Goal: Task Accomplishment & Management: Use online tool/utility

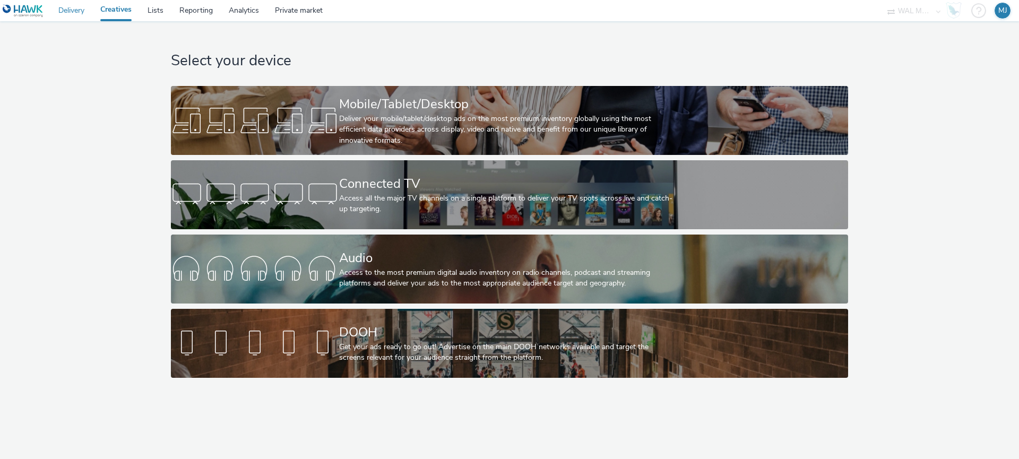
click at [89, 11] on link "Delivery" at bounding box center [71, 10] width 42 height 21
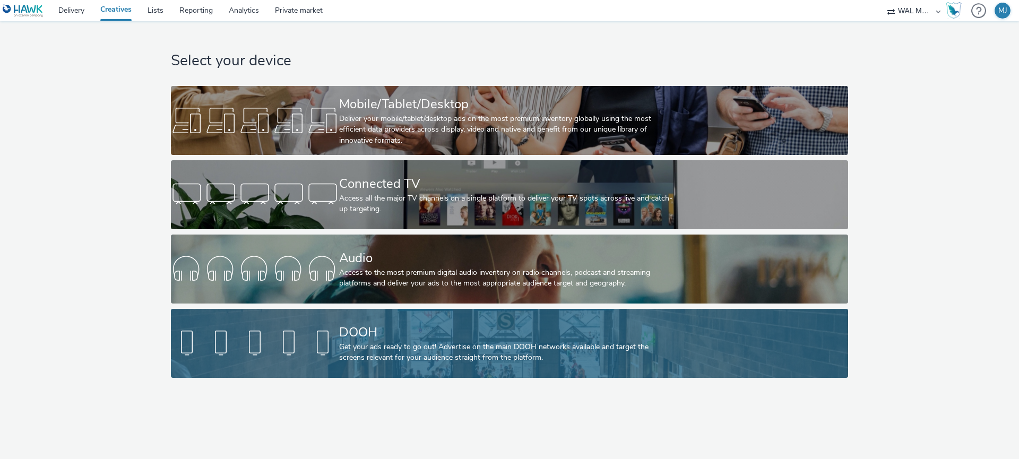
click at [494, 347] on div "Get your ads ready to go out! Advertise on the main DOOH networks available and…" at bounding box center [507, 353] width 337 height 22
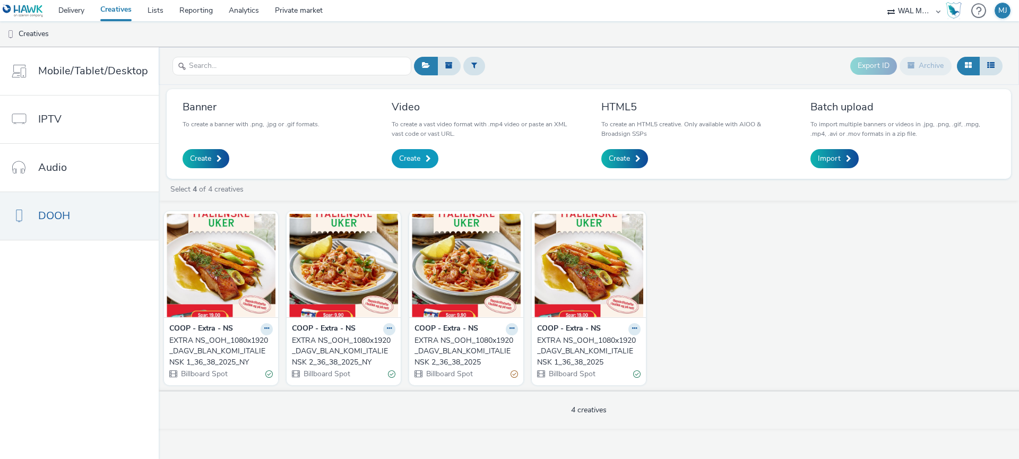
click at [412, 161] on span "Create" at bounding box center [409, 158] width 21 height 11
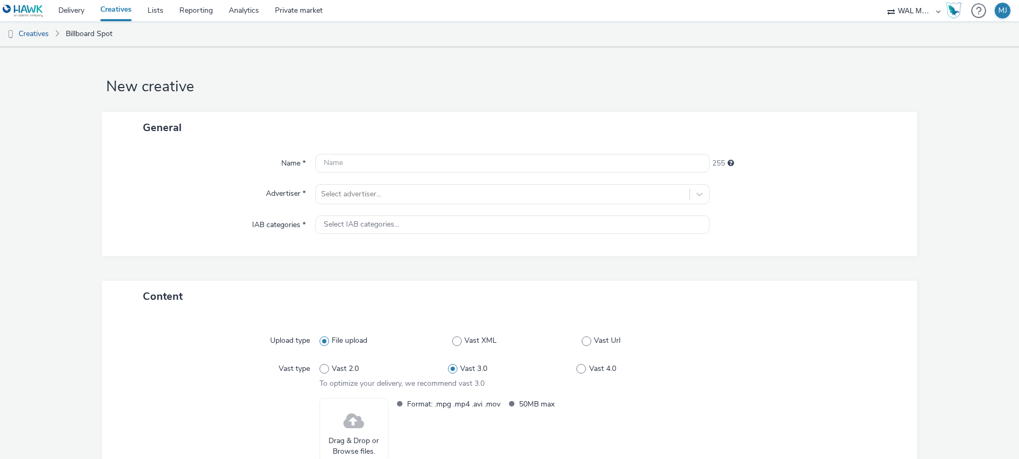
click at [382, 175] on div "Name * 255 Advertiser * Select advertiser... IAB categories * Select IAB catego…" at bounding box center [509, 199] width 815 height 113
click at [385, 163] on input "text" at bounding box center [512, 163] width 394 height 19
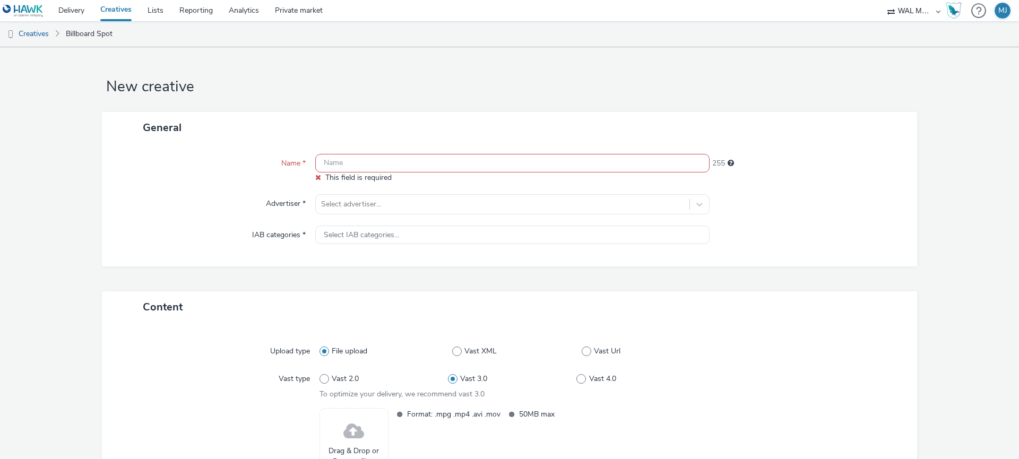
click at [338, 168] on input "text" at bounding box center [512, 163] width 394 height 19
paste input "EXTRA NS_OOH_1080x1920_DAGV_BLAN_PUNK_NORSKE KLASSIKERE 1_40_42_2025"
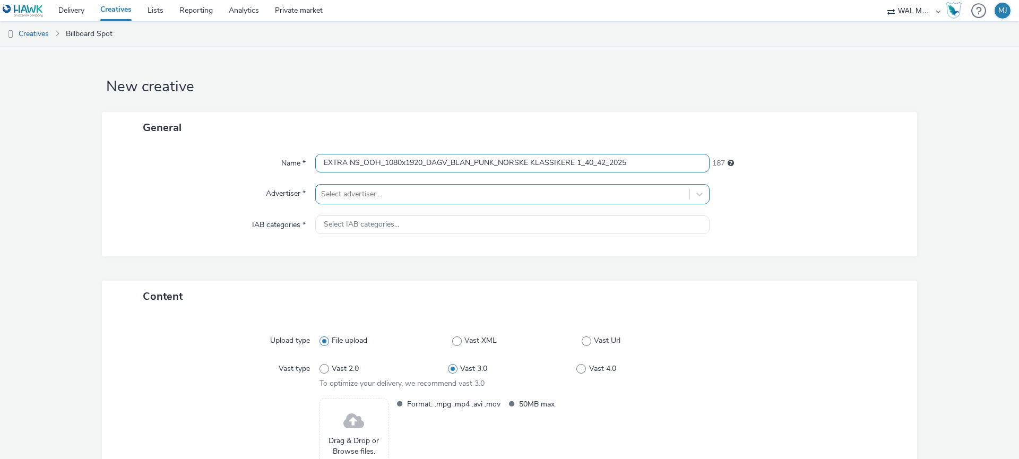
type input "EXTRA NS_OOH_1080x1920_DAGV_BLAN_PUNK_NORSKE KLASSIKERE 1_40_42_2025"
click at [340, 196] on div at bounding box center [502, 194] width 363 height 13
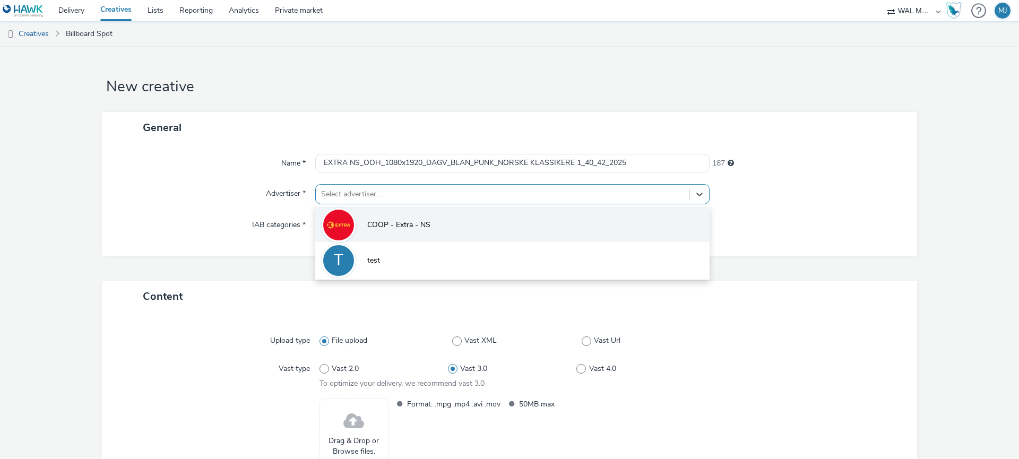
click at [345, 233] on img at bounding box center [338, 225] width 31 height 31
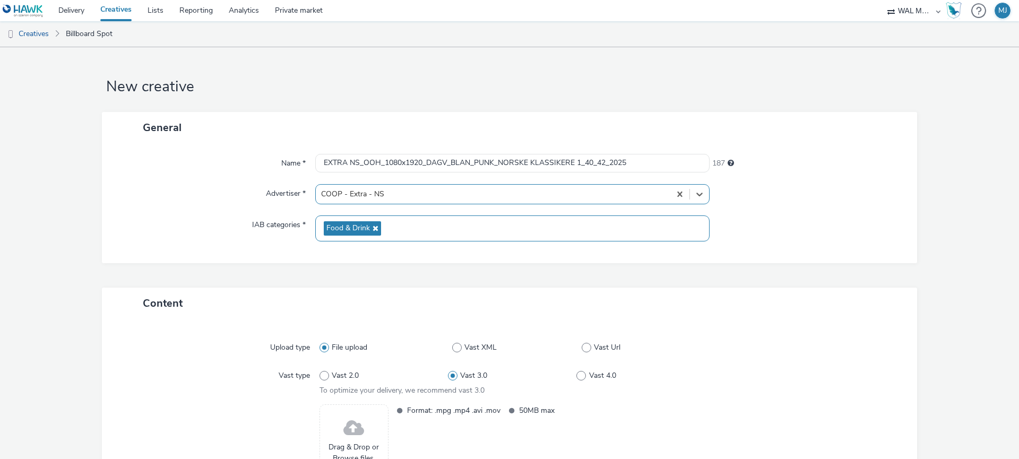
click at [349, 227] on span "Food & Drink" at bounding box center [348, 228] width 44 height 9
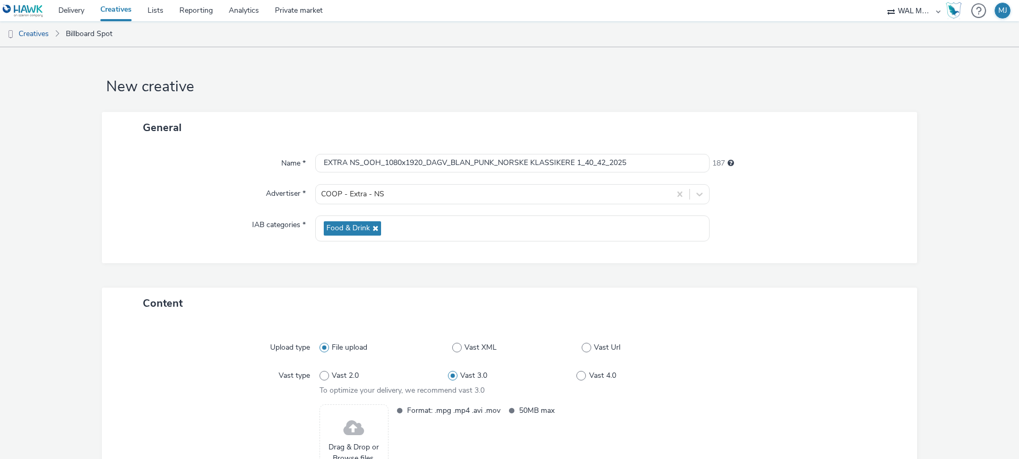
click at [244, 227] on div "IAB categories *" at bounding box center [214, 229] width 203 height 26
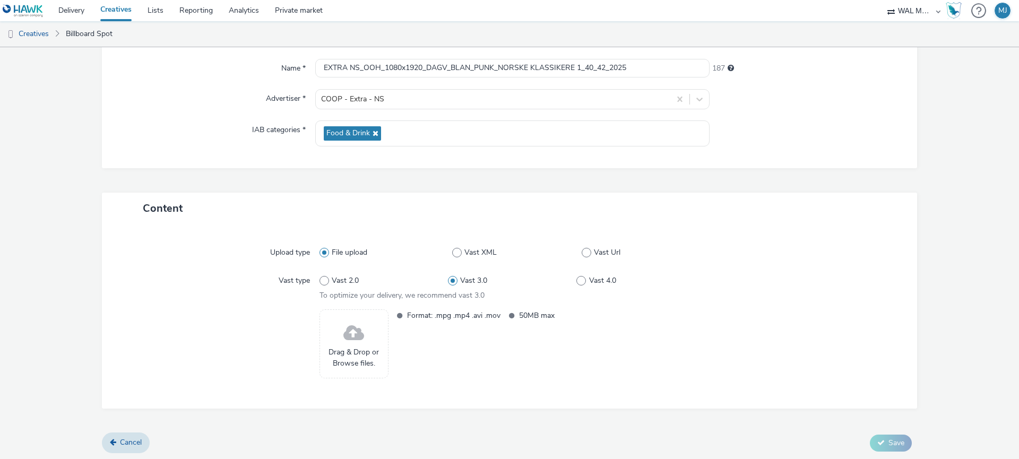
scroll to position [97, 0]
click at [353, 337] on span at bounding box center [353, 332] width 21 height 28
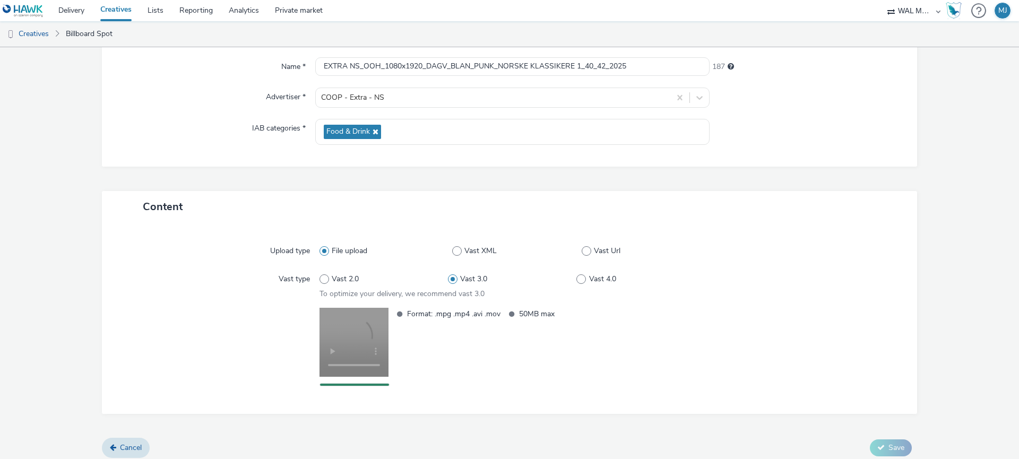
scroll to position [113, 0]
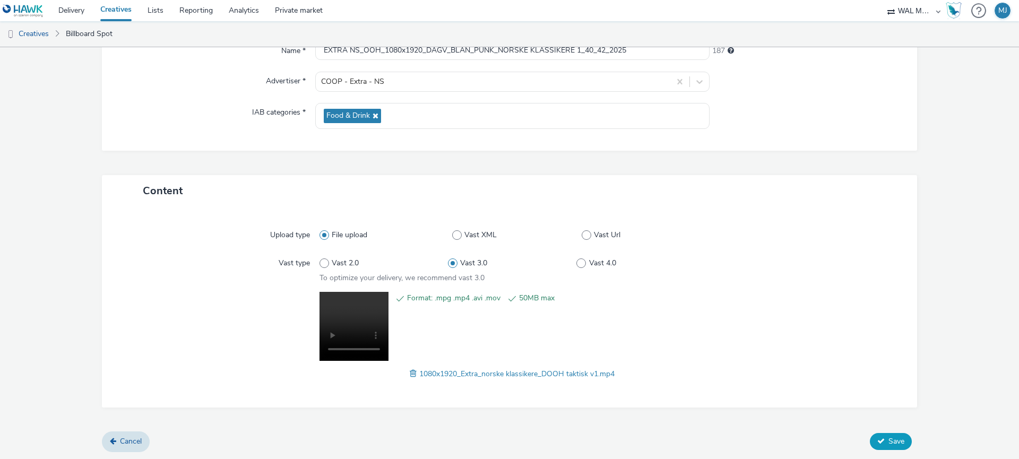
click at [893, 438] on span "Save" at bounding box center [897, 441] width 16 height 10
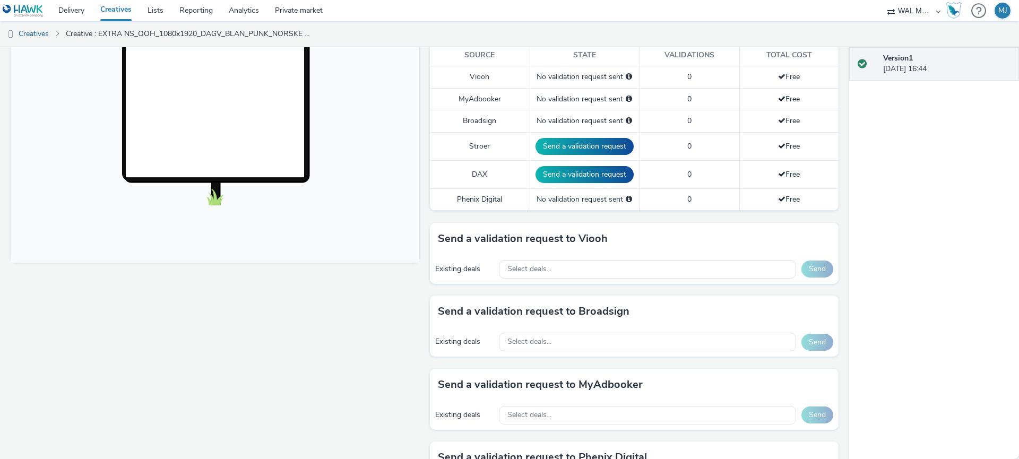
scroll to position [300, 0]
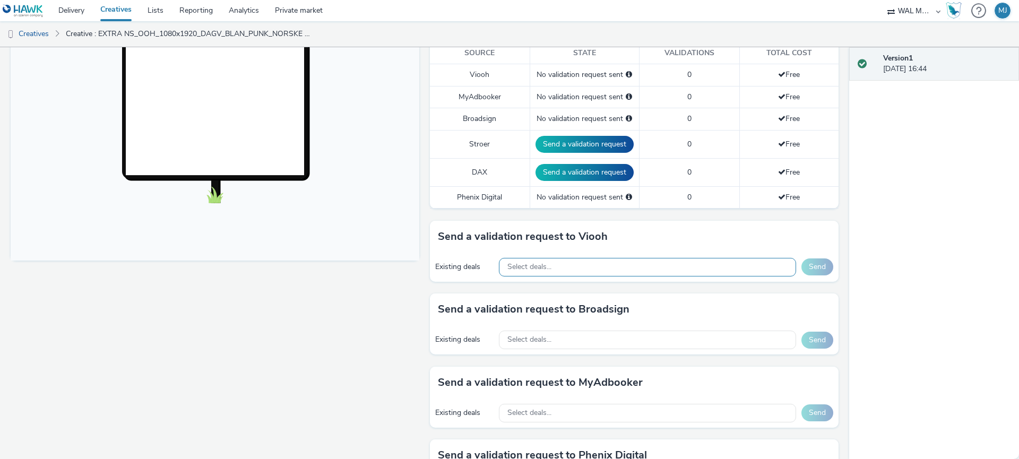
click at [593, 273] on div "Select deals..." at bounding box center [647, 267] width 297 height 19
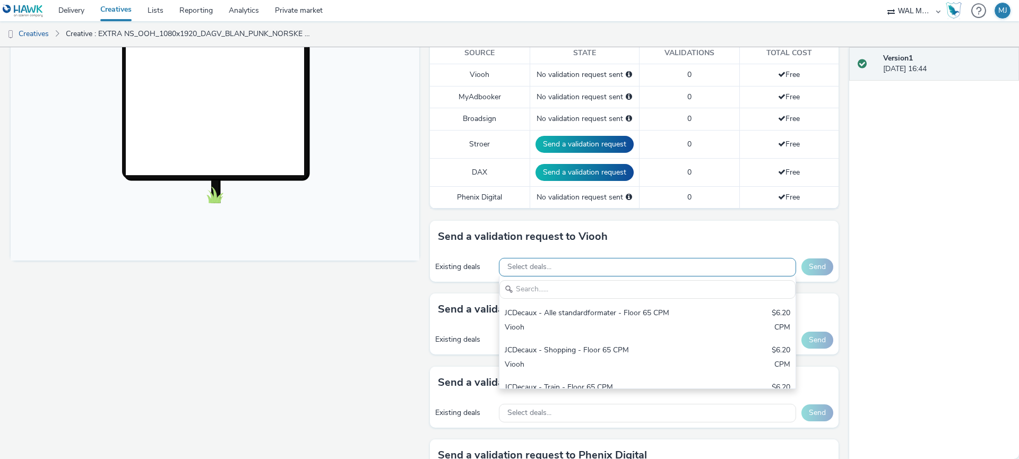
scroll to position [0, 0]
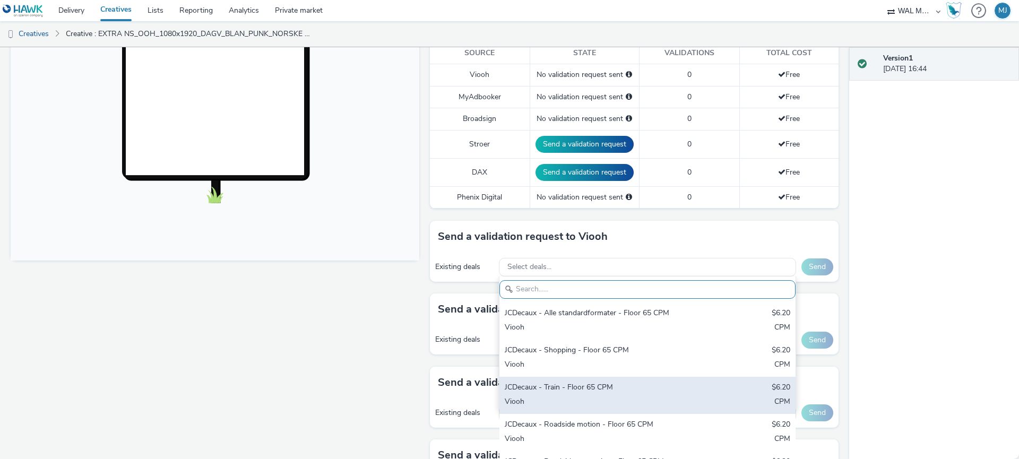
click at [565, 380] on div "JCDecaux - Train - Floor 65 CPM $6.20 Viooh CPM" at bounding box center [648, 395] width 296 height 37
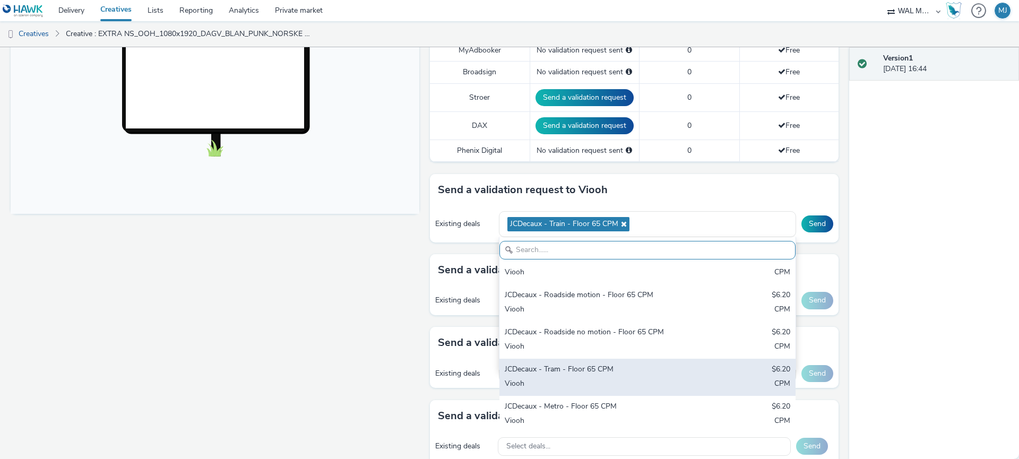
scroll to position [348, 0]
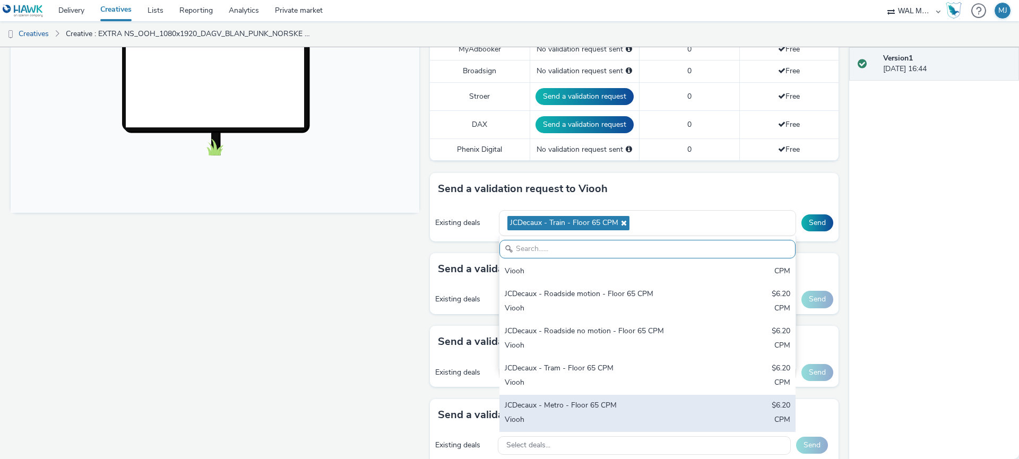
click at [605, 399] on div "JCDecaux - Metro - Floor 65 CPM $6.20 Viooh CPM" at bounding box center [648, 413] width 296 height 37
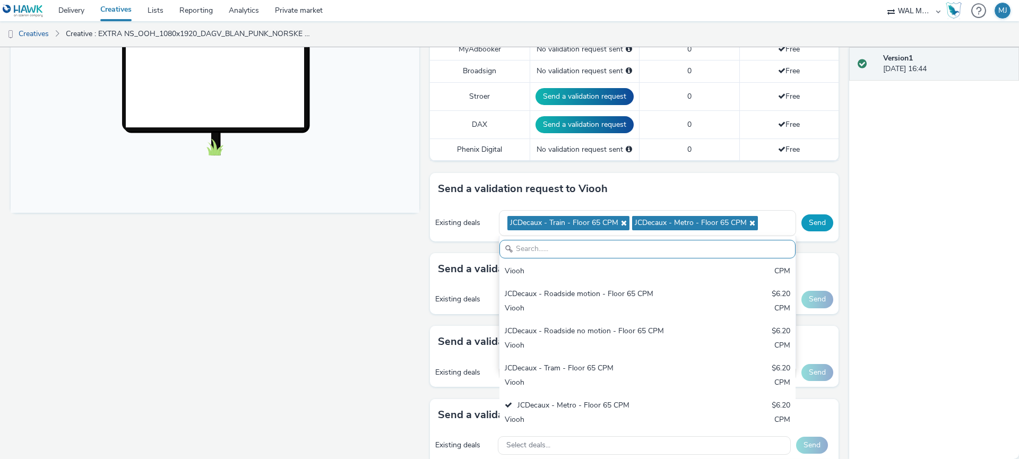
click at [815, 226] on button "Send" at bounding box center [818, 222] width 32 height 17
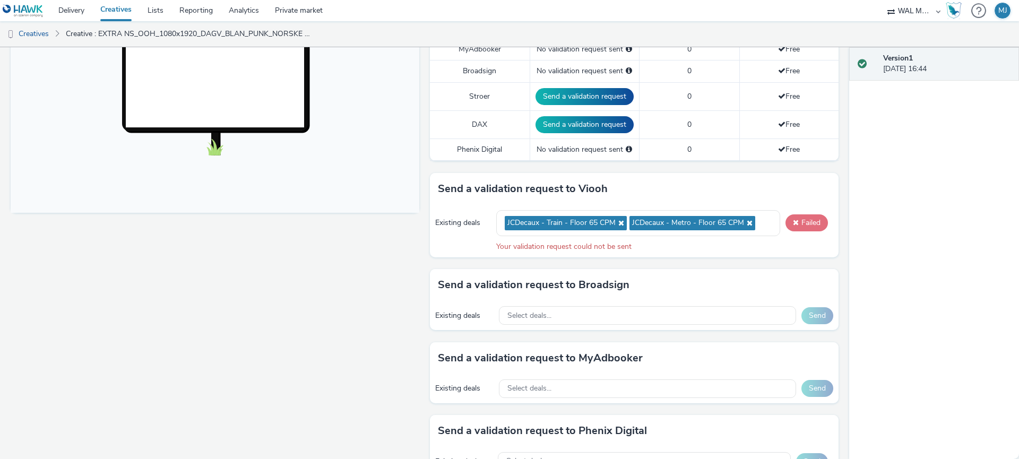
click at [806, 227] on button "Failed" at bounding box center [807, 222] width 42 height 17
click at [810, 225] on button "Failed" at bounding box center [807, 222] width 42 height 17
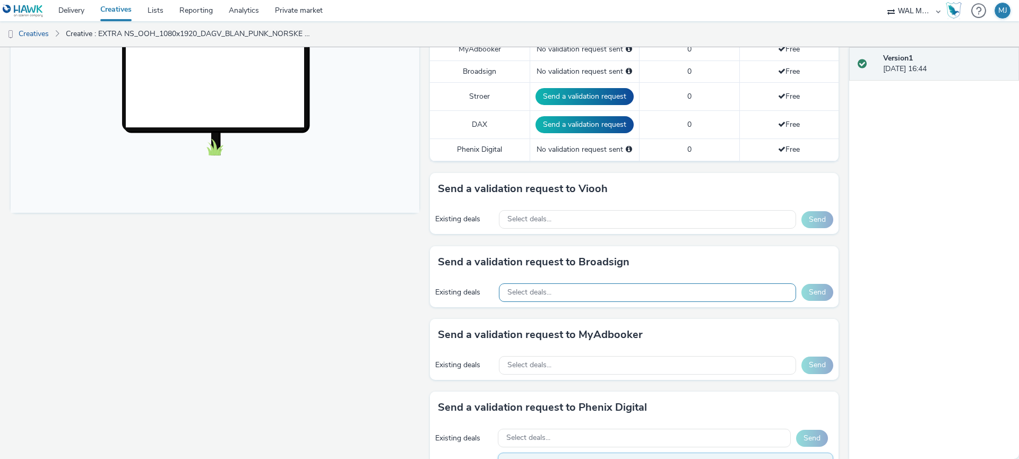
click at [742, 293] on div "Select deals..." at bounding box center [647, 292] width 297 height 19
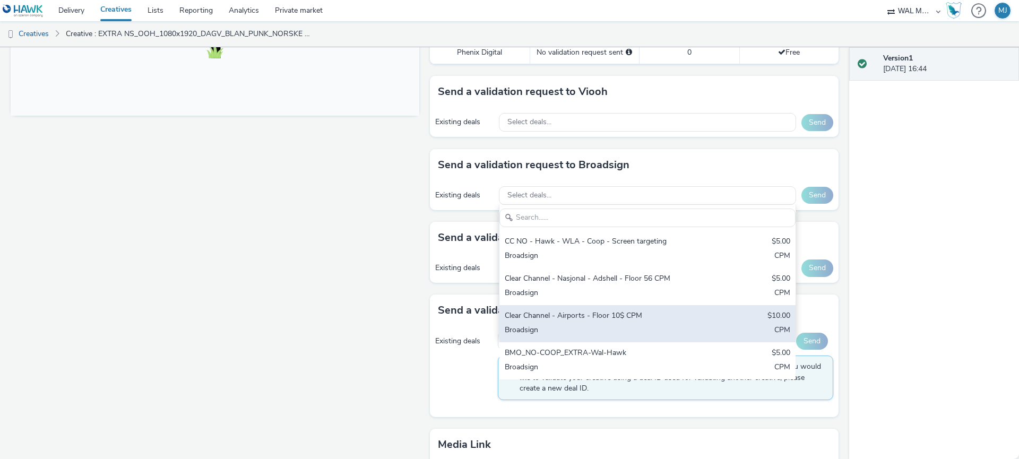
scroll to position [477, 0]
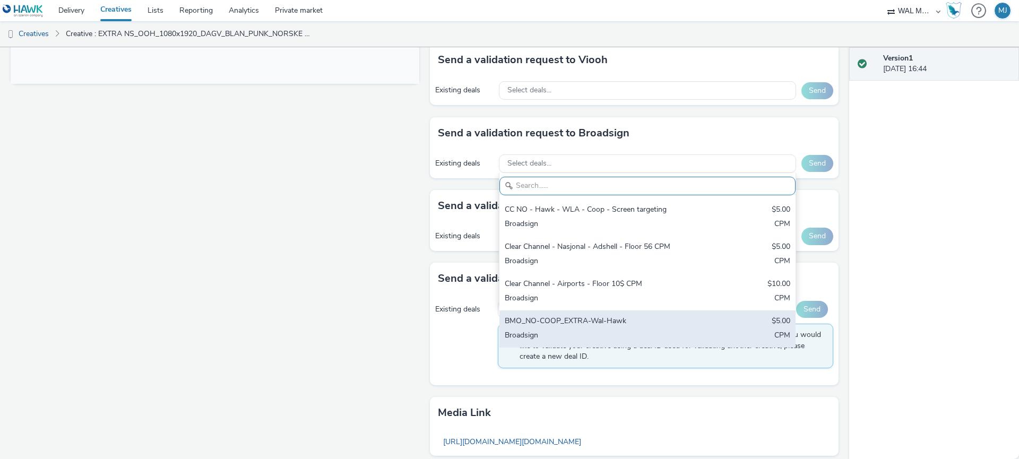
click at [679, 337] on div "Broadsign" at bounding box center [599, 336] width 188 height 12
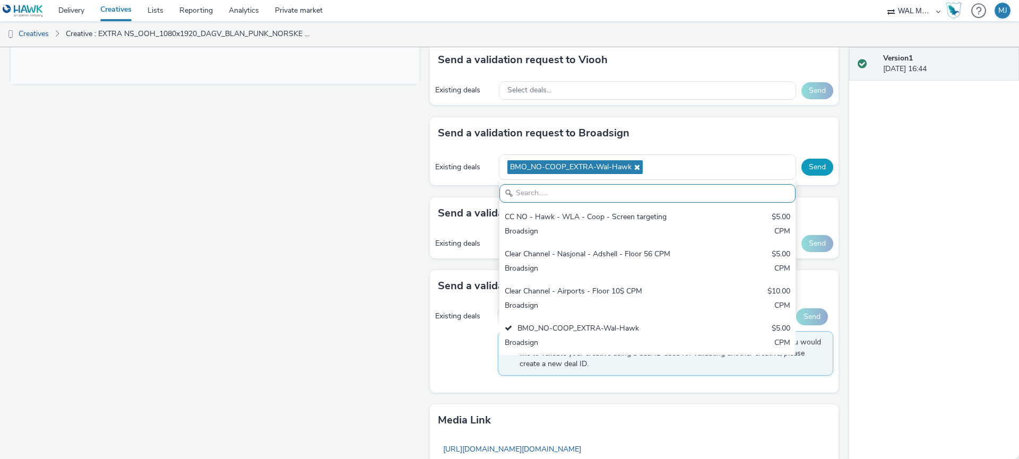
click at [816, 169] on button "Send" at bounding box center [818, 167] width 32 height 17
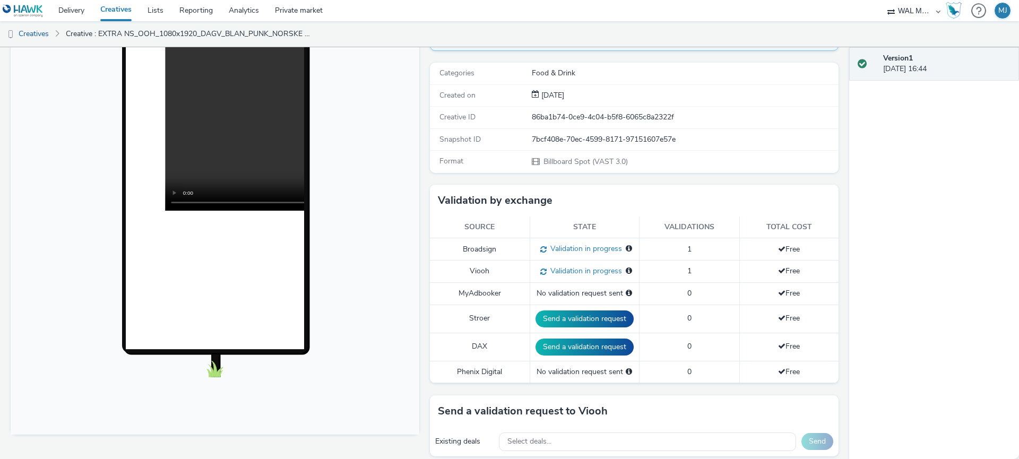
scroll to position [0, 0]
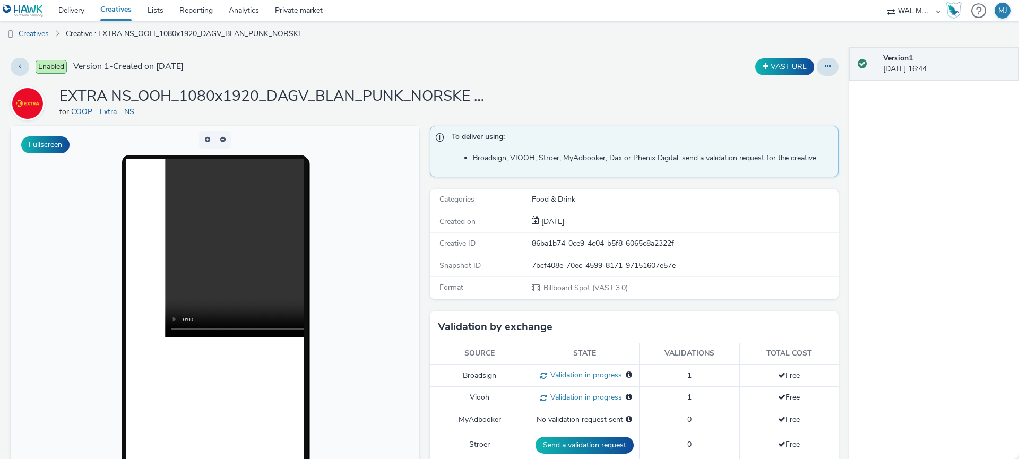
click at [42, 39] on link "Creatives" at bounding box center [27, 33] width 54 height 25
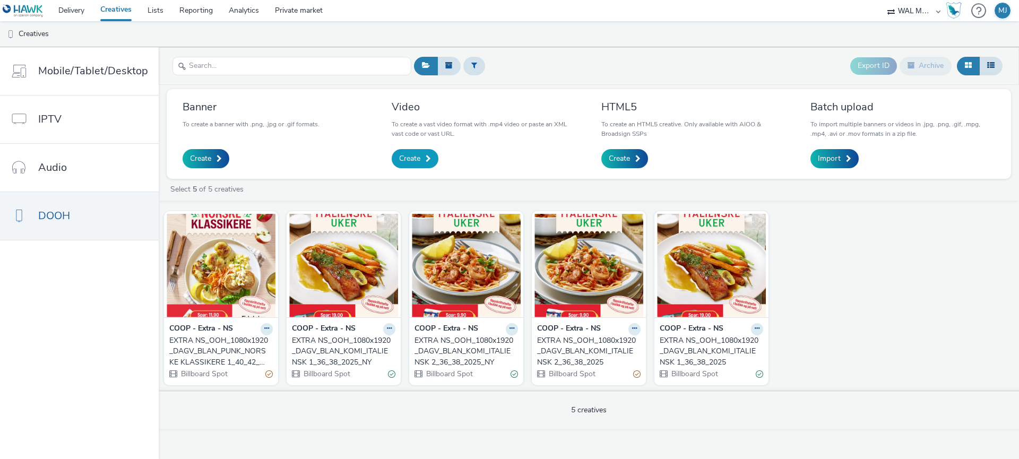
click at [418, 163] on span "Create" at bounding box center [409, 158] width 21 height 11
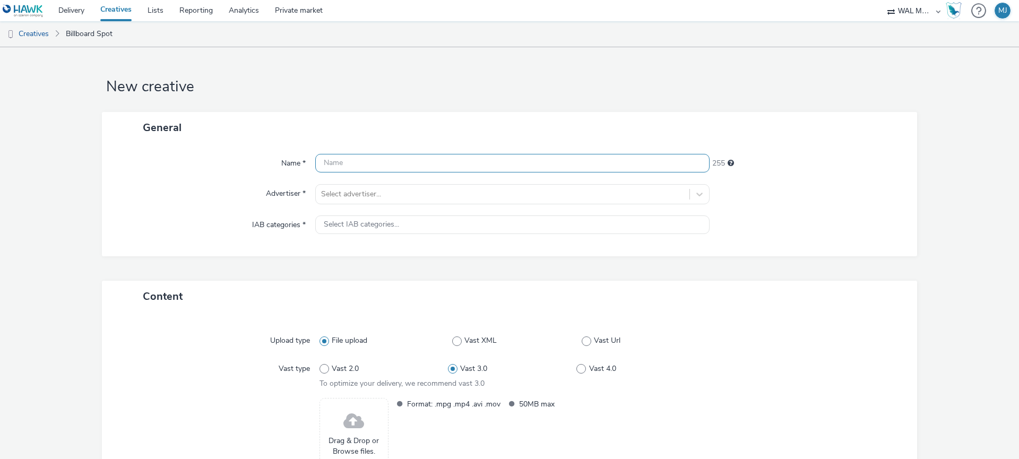
click at [346, 168] on input "text" at bounding box center [512, 163] width 394 height 19
paste input "EXTRA NS_OOH_1080x1920_DAGV_BLAN_PUNK_NORSKE KLASSIKERE 2_40_42_2025"
type input "EXTRA NS_OOH_1080x1920_DAGV_BLAN_PUNK_NORSKE KLASSIKERE 2_40_42_2025"
click at [357, 195] on div at bounding box center [502, 194] width 363 height 13
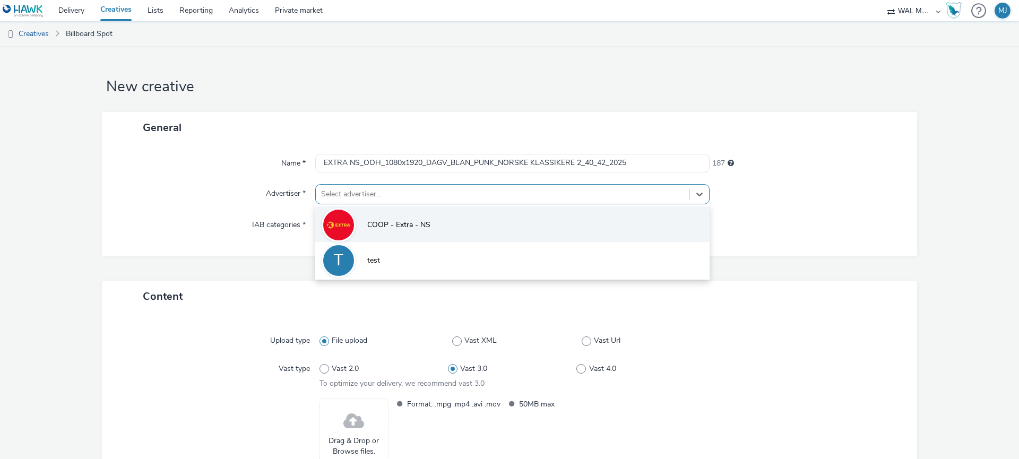
click at [359, 234] on li "COOP - Extra - NS" at bounding box center [512, 224] width 394 height 36
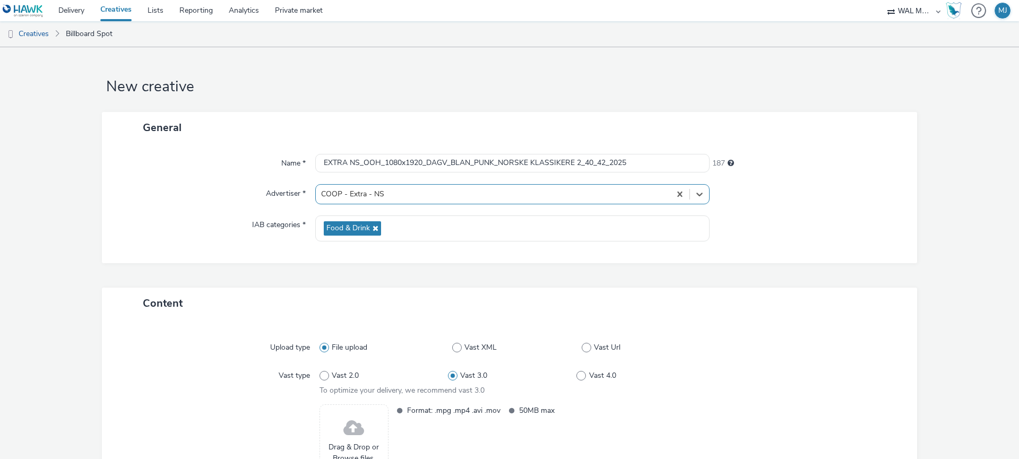
scroll to position [97, 0]
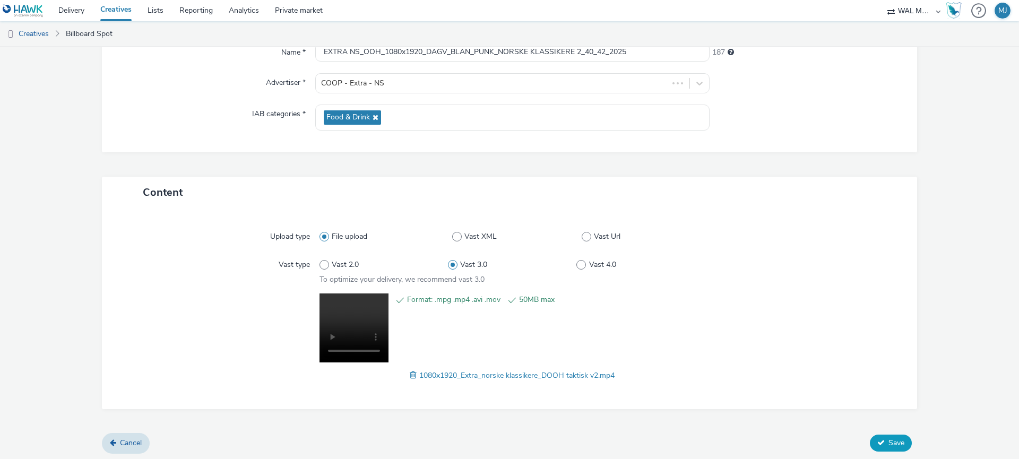
click at [894, 442] on span "Save" at bounding box center [897, 443] width 16 height 10
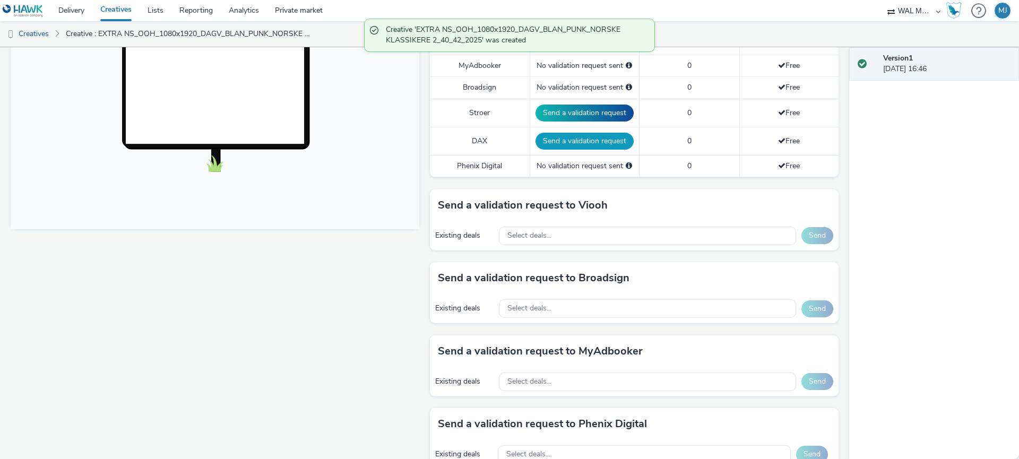
scroll to position [335, 0]
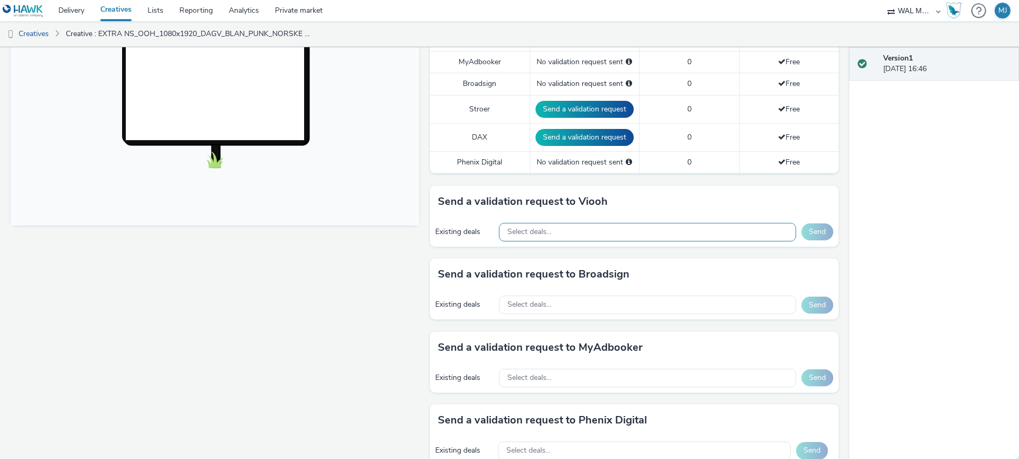
click at [565, 234] on div "Select deals..." at bounding box center [647, 232] width 297 height 19
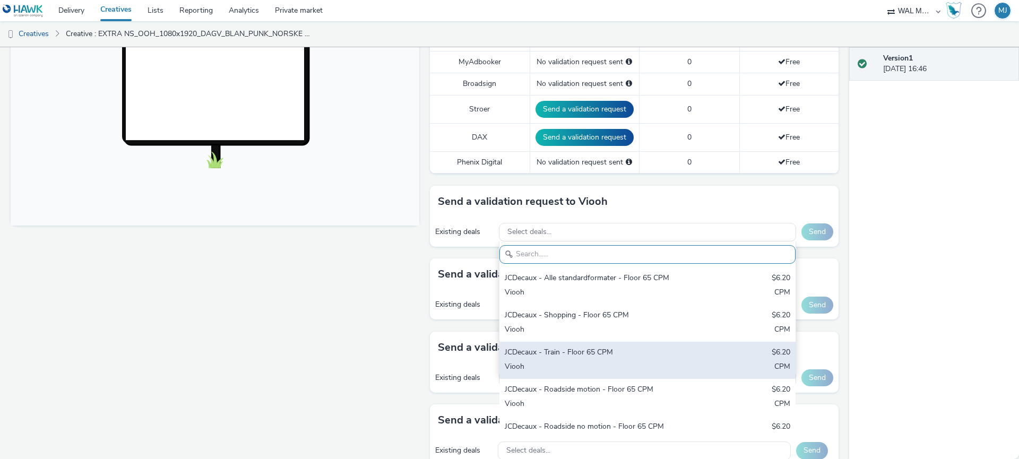
click at [549, 349] on div "JCDecaux - Train - Floor 65 CPM" at bounding box center [599, 353] width 188 height 12
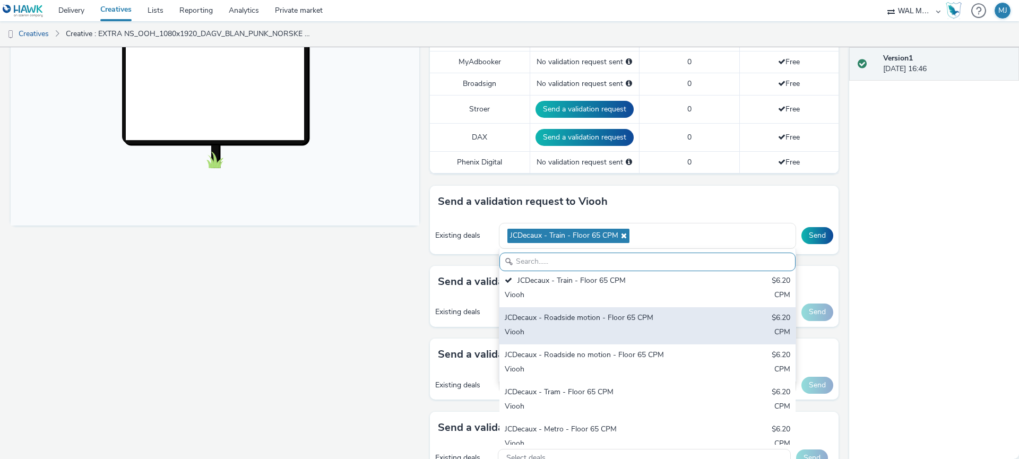
scroll to position [90, 0]
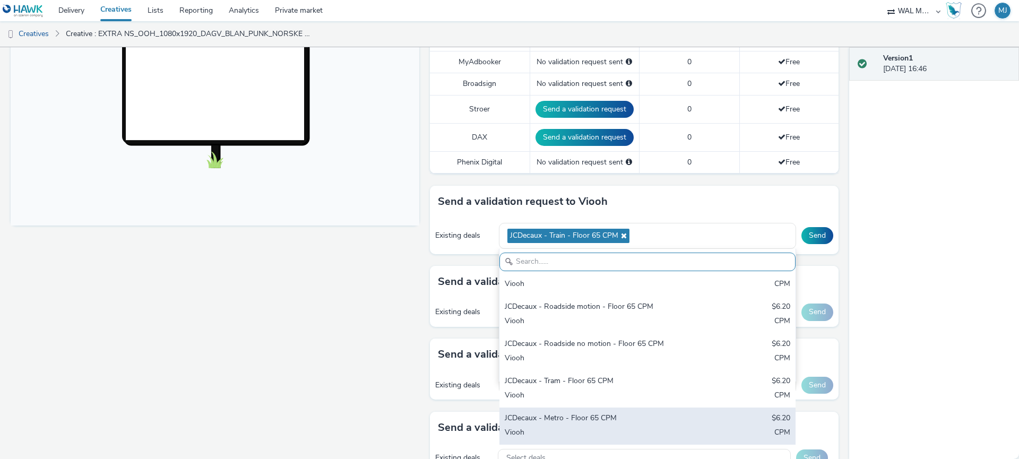
click at [544, 423] on div "JCDecaux - Metro - Floor 65 CPM" at bounding box center [599, 419] width 188 height 12
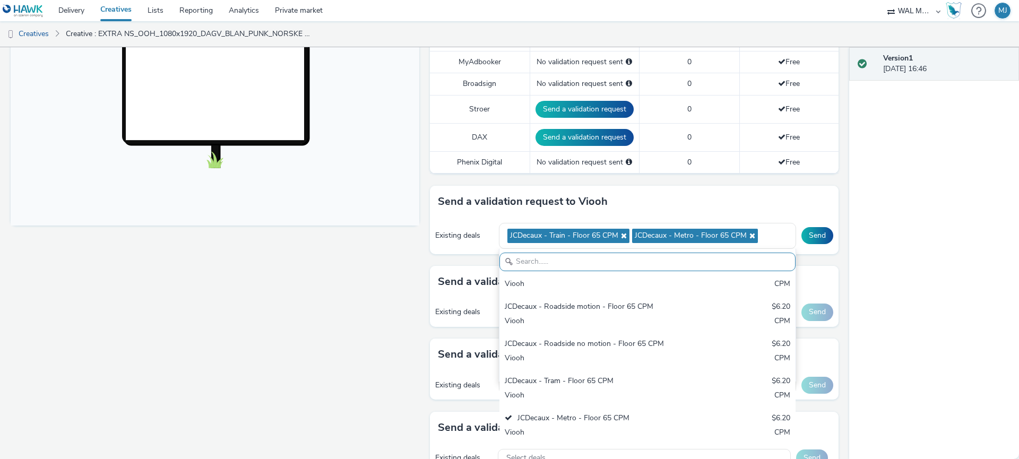
drag, startPoint x: 373, startPoint y: 392, endPoint x: 425, endPoint y: 386, distance: 52.3
click at [374, 392] on div "Fullscreen" at bounding box center [218, 247] width 414 height 914
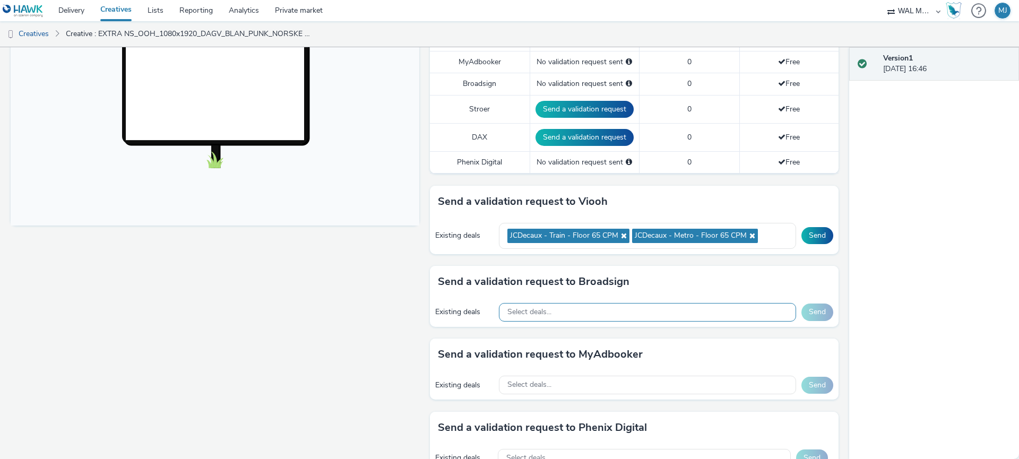
click at [563, 316] on div "Select deals..." at bounding box center [647, 312] width 297 height 19
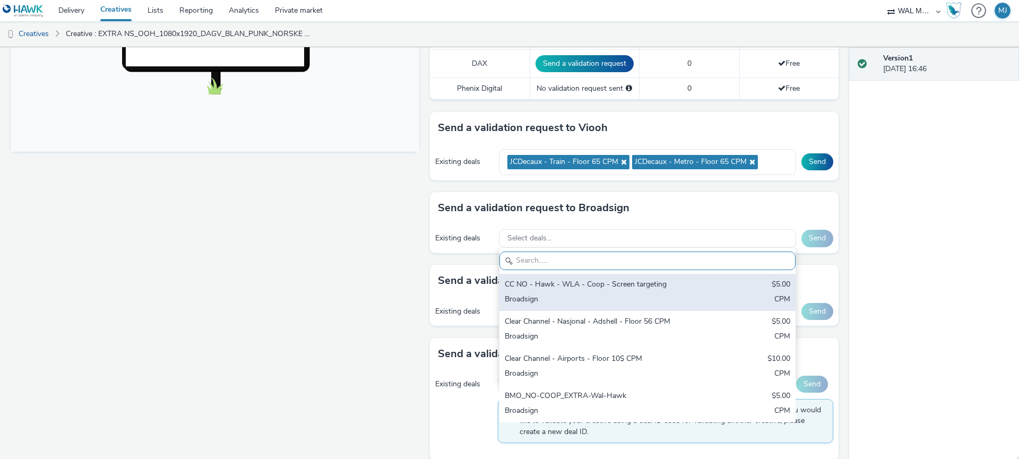
scroll to position [418, 0]
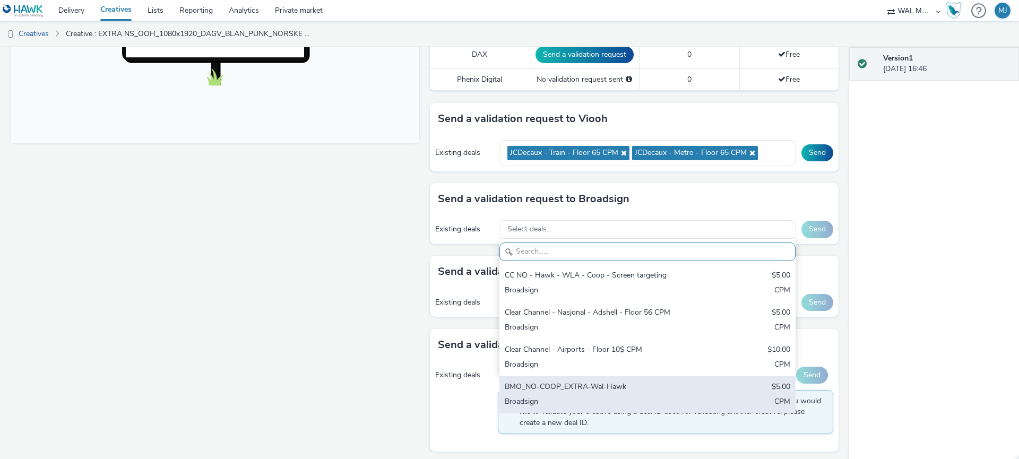
click at [589, 389] on div "BMO_NO-COOP_EXTRA-Wal-Hawk" at bounding box center [599, 388] width 188 height 12
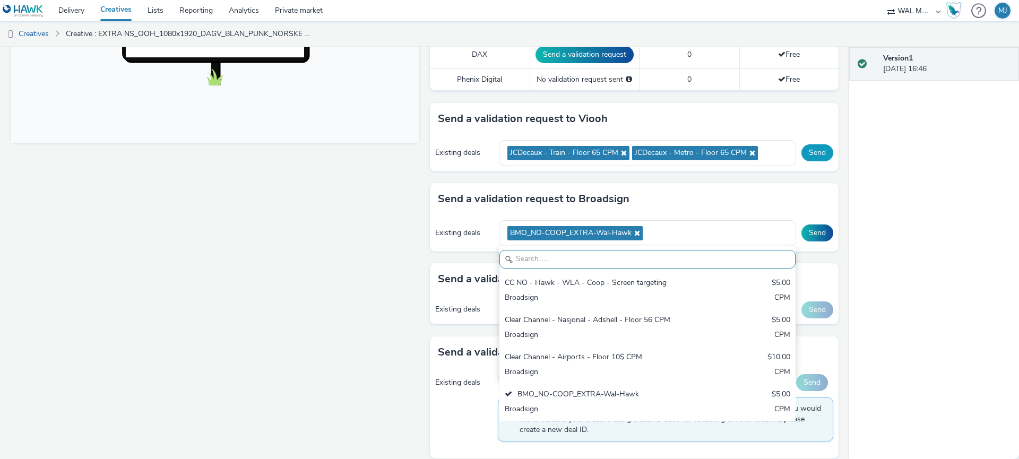
click at [822, 152] on button "Send" at bounding box center [818, 152] width 32 height 17
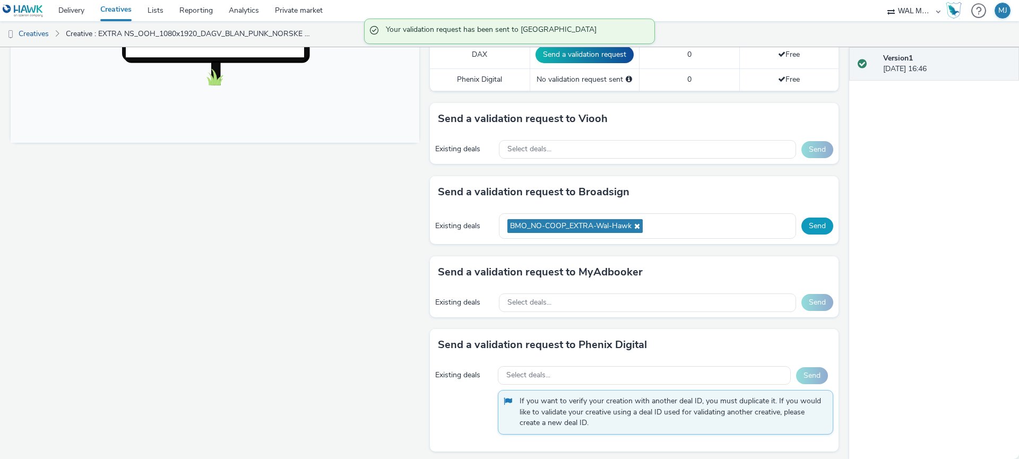
click at [819, 226] on button "Send" at bounding box center [818, 226] width 32 height 17
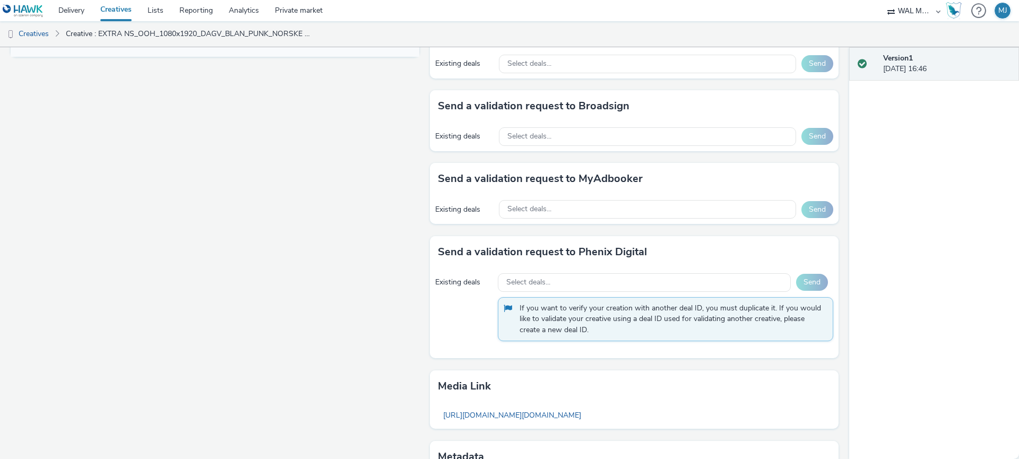
scroll to position [574, 0]
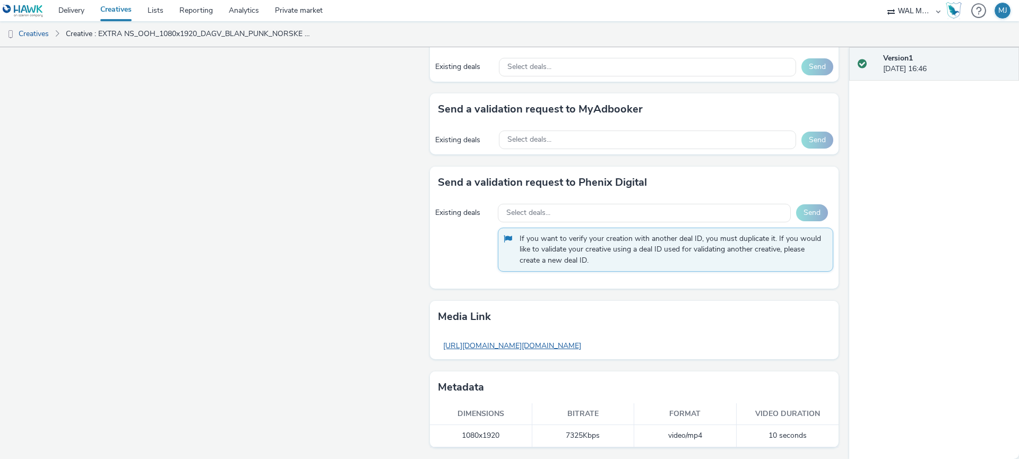
click at [587, 345] on link "[URL][DOMAIN_NAME][DOMAIN_NAME]" at bounding box center [512, 345] width 149 height 21
click at [26, 38] on link "Creatives" at bounding box center [27, 33] width 54 height 25
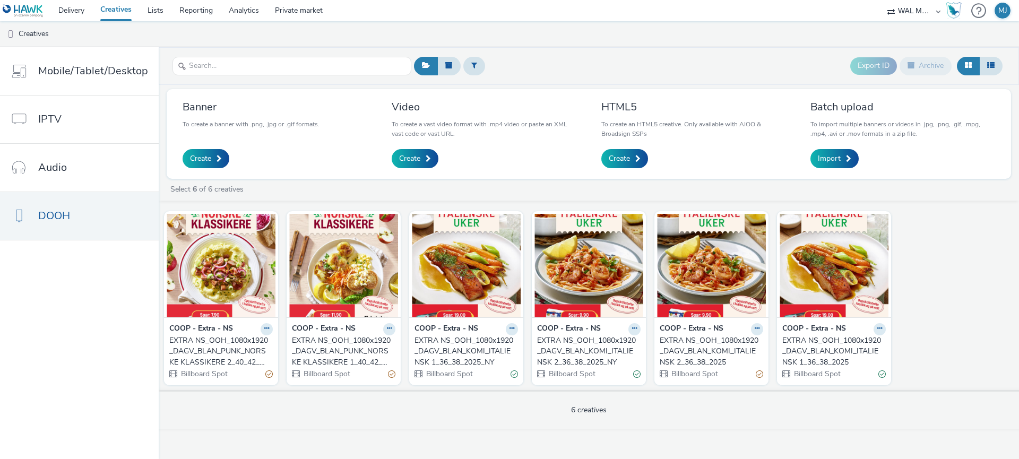
click at [114, 10] on link "Creatives" at bounding box center [115, 10] width 47 height 21
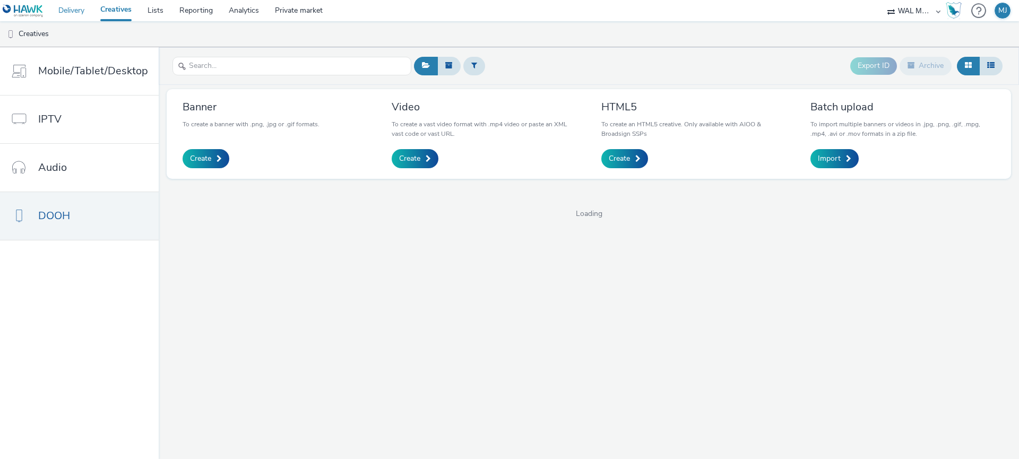
click at [66, 12] on link "Delivery" at bounding box center [71, 10] width 42 height 21
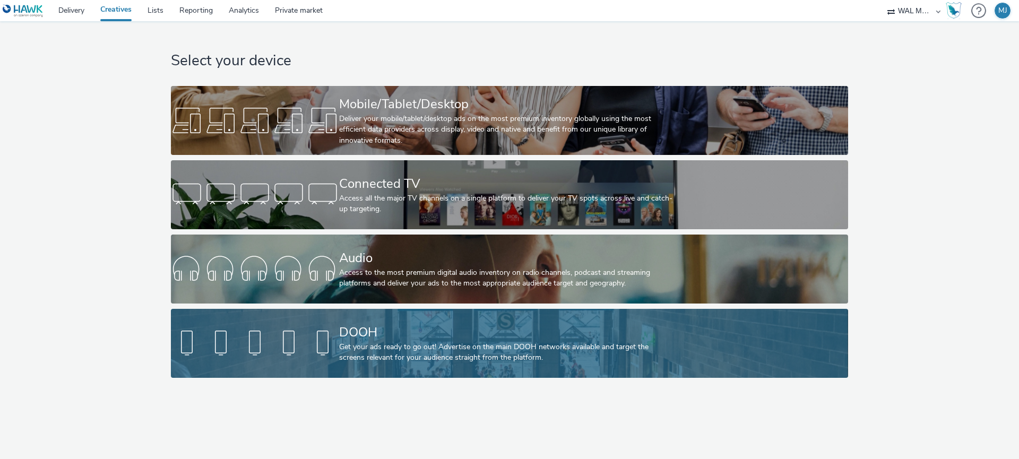
click at [262, 347] on div at bounding box center [255, 343] width 168 height 34
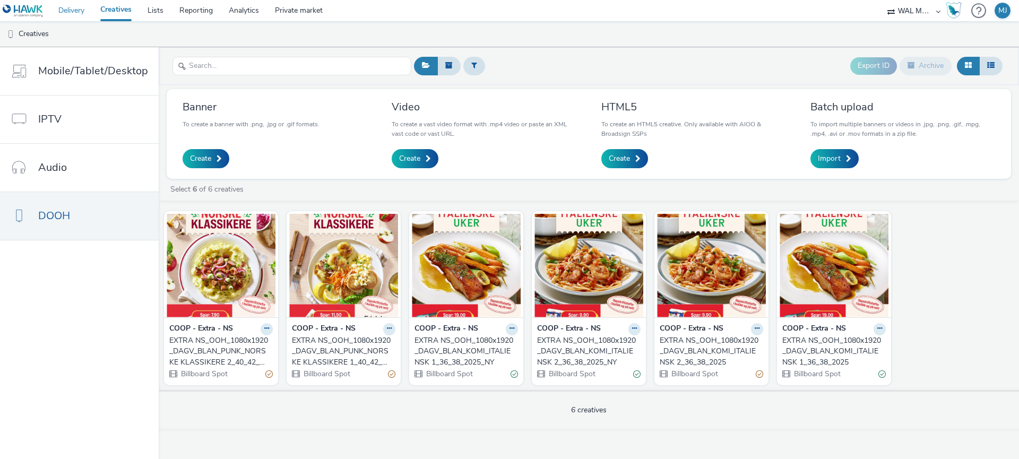
click at [80, 16] on link "Delivery" at bounding box center [71, 10] width 42 height 21
